Goal: Check status

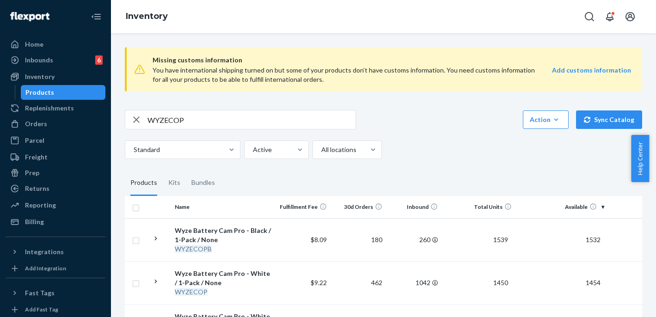
scroll to position [68, 0]
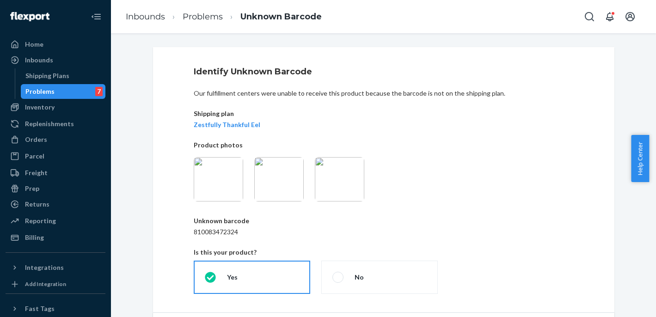
click at [229, 176] on img at bounding box center [218, 179] width 49 height 44
click at [331, 118] on p "Shipping plan" at bounding box center [384, 113] width 380 height 9
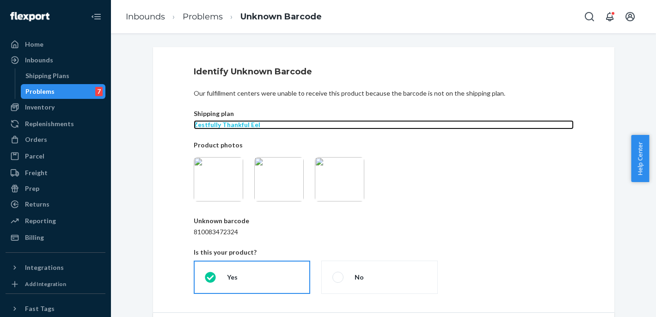
click at [234, 126] on p "Zestfully Thankful Eel" at bounding box center [384, 124] width 380 height 9
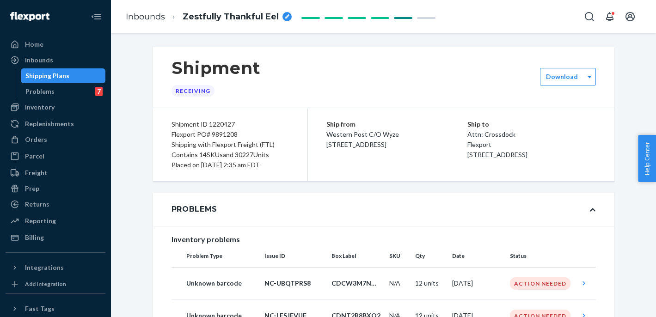
scroll to position [2, 0]
